Goal: Task Accomplishment & Management: Use online tool/utility

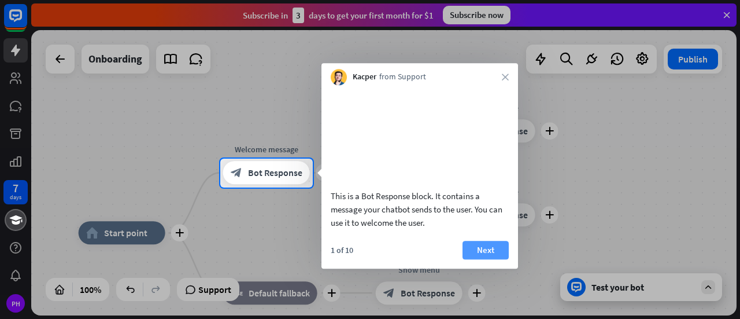
click at [481, 259] on button "Next" at bounding box center [486, 250] width 46 height 19
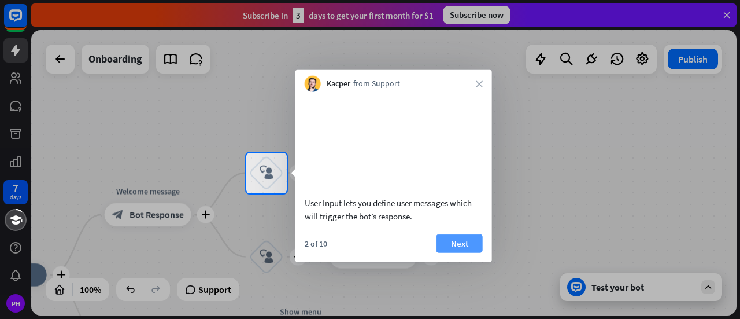
click at [465, 252] on button "Next" at bounding box center [460, 243] width 46 height 19
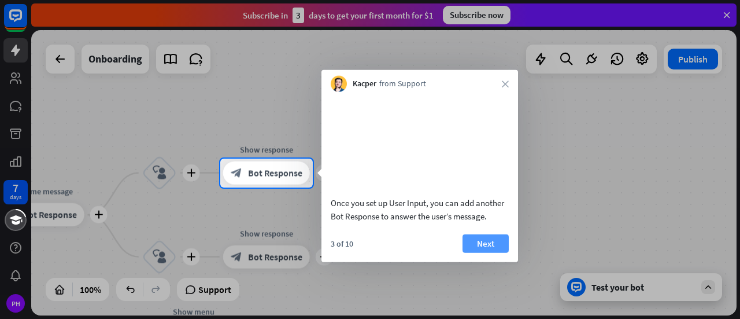
click at [480, 252] on button "Next" at bounding box center [486, 243] width 46 height 19
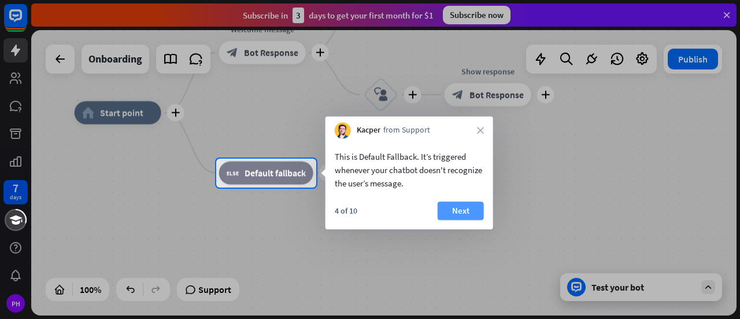
click at [458, 213] on button "Next" at bounding box center [461, 210] width 46 height 19
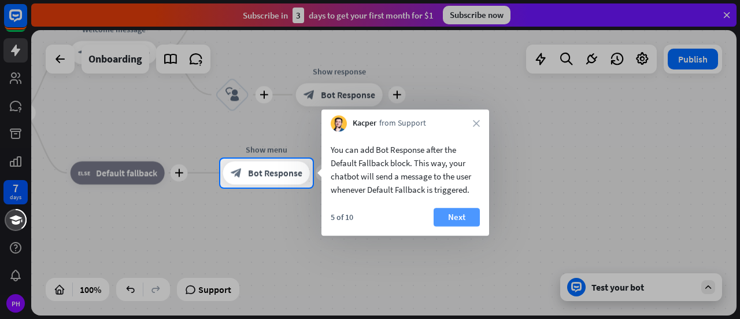
click at [452, 213] on button "Next" at bounding box center [457, 217] width 46 height 19
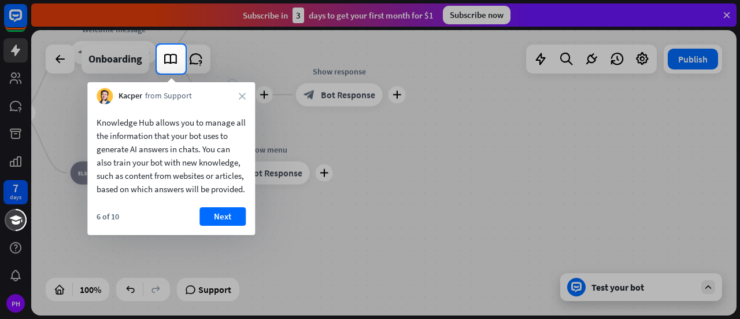
click at [218, 226] on button "Next" at bounding box center [223, 216] width 46 height 19
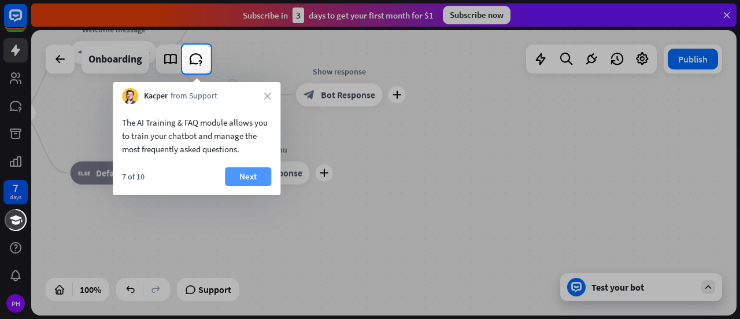
click at [245, 171] on button "Next" at bounding box center [248, 176] width 46 height 19
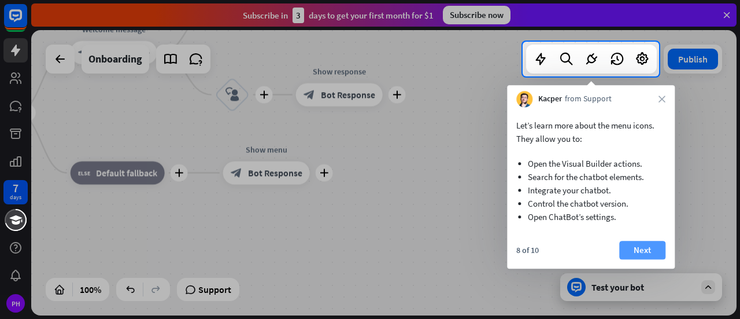
click at [643, 246] on button "Next" at bounding box center [643, 250] width 46 height 19
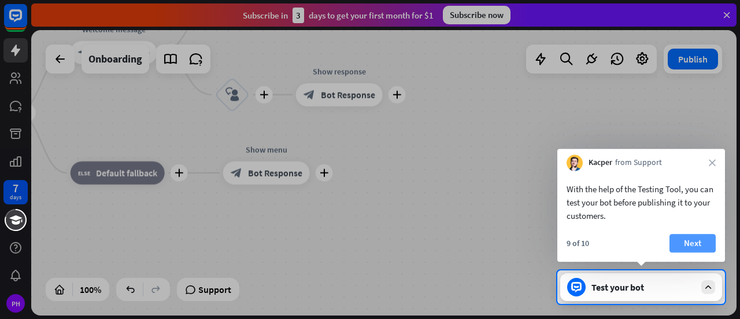
click at [691, 241] on button "Next" at bounding box center [693, 243] width 46 height 19
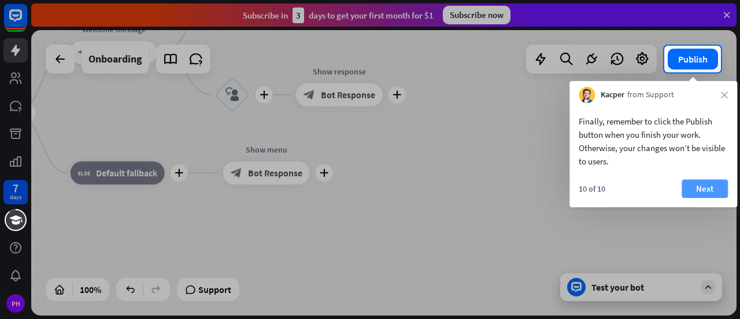
click at [714, 184] on button "Next" at bounding box center [705, 188] width 46 height 19
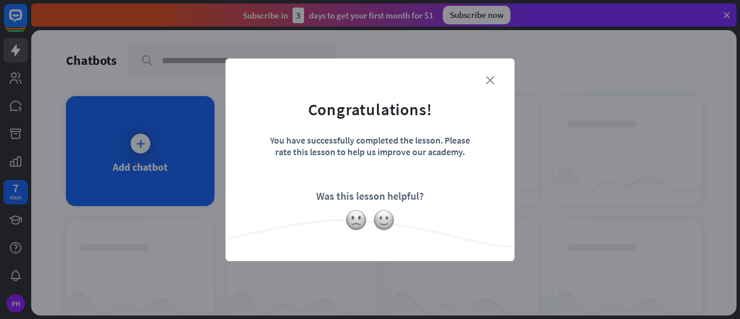
click at [493, 76] on icon "close" at bounding box center [490, 80] width 9 height 9
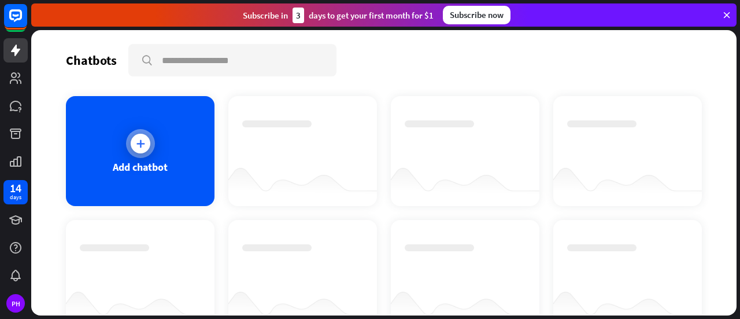
click at [172, 178] on div "Add chatbot" at bounding box center [140, 151] width 149 height 110
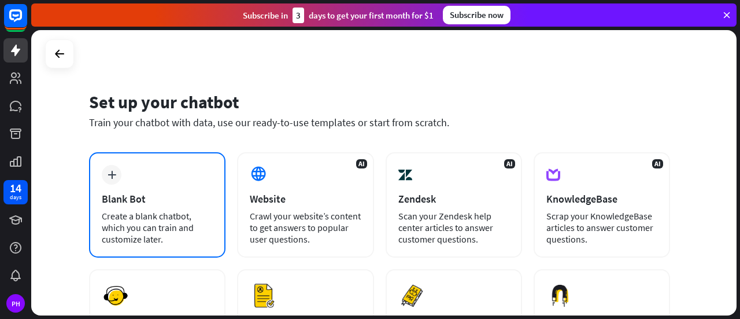
click at [175, 185] on div "plus Blank Bot Create a blank chatbot, which you can train and customize later." at bounding box center [157, 204] width 137 height 105
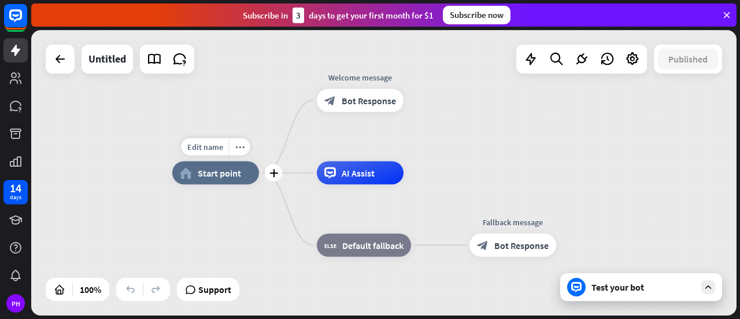
click at [198, 176] on span "Start point" at bounding box center [219, 173] width 43 height 12
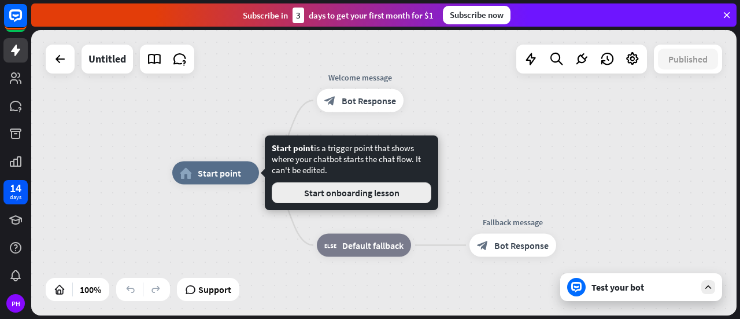
click at [330, 188] on button "Start onboarding lesson" at bounding box center [352, 192] width 160 height 21
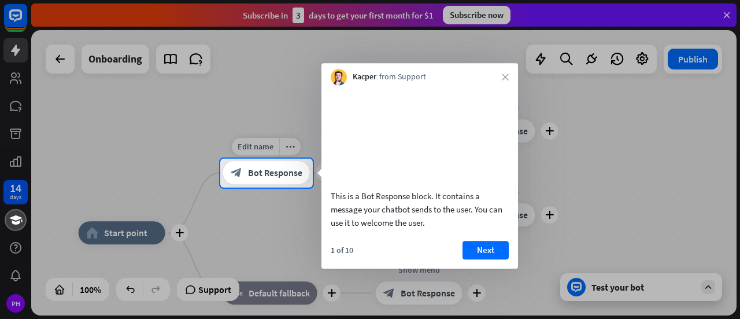
click at [275, 175] on span "Bot Response" at bounding box center [275, 173] width 54 height 12
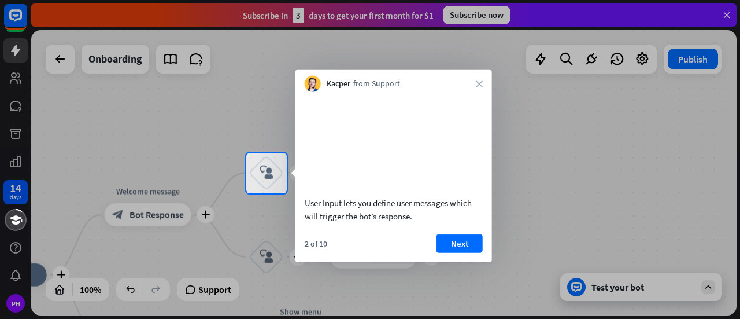
click at [56, 60] on div at bounding box center [370, 76] width 740 height 153
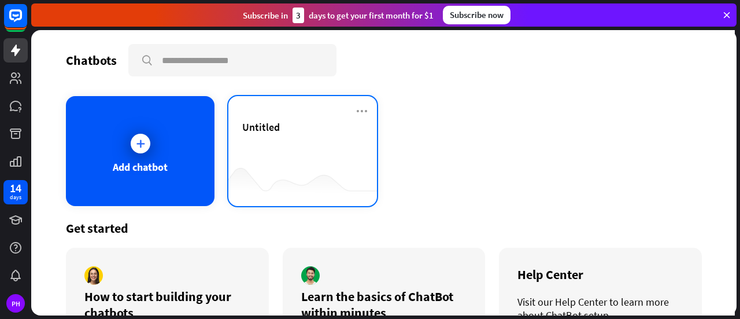
click at [279, 142] on div "Untitled" at bounding box center [302, 140] width 121 height 40
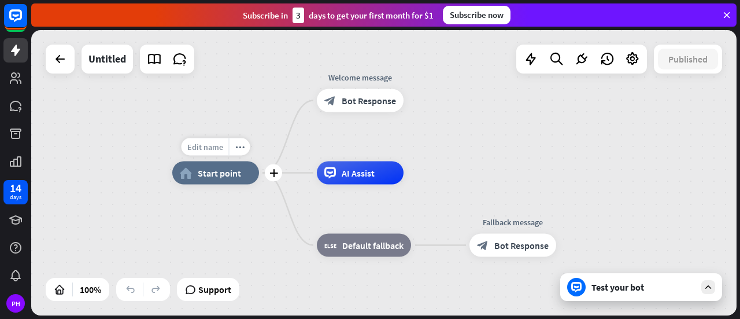
click at [213, 146] on span "Edit name" at bounding box center [205, 147] width 36 height 10
type input "**********"
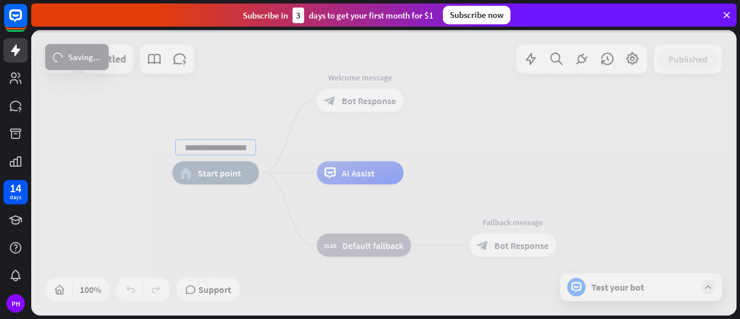
scroll to position [0, 0]
click at [382, 147] on div "**********" at bounding box center [384, 172] width 706 height 285
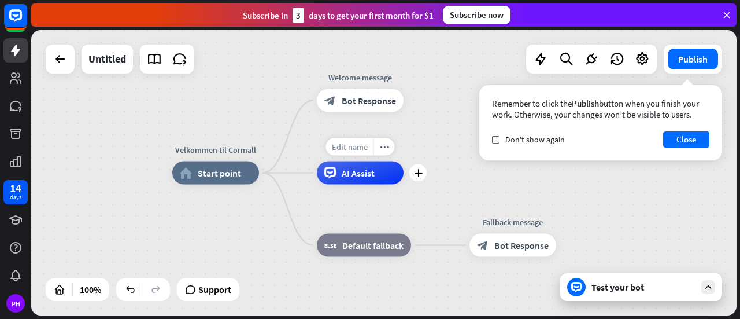
click at [354, 144] on span "Edit name" at bounding box center [350, 147] width 36 height 10
type input "*****"
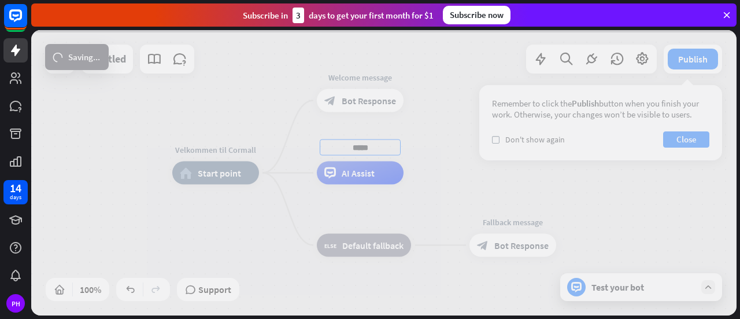
click at [727, 16] on icon at bounding box center [727, 15] width 10 height 10
